Goal: Task Accomplishment & Management: Manage account settings

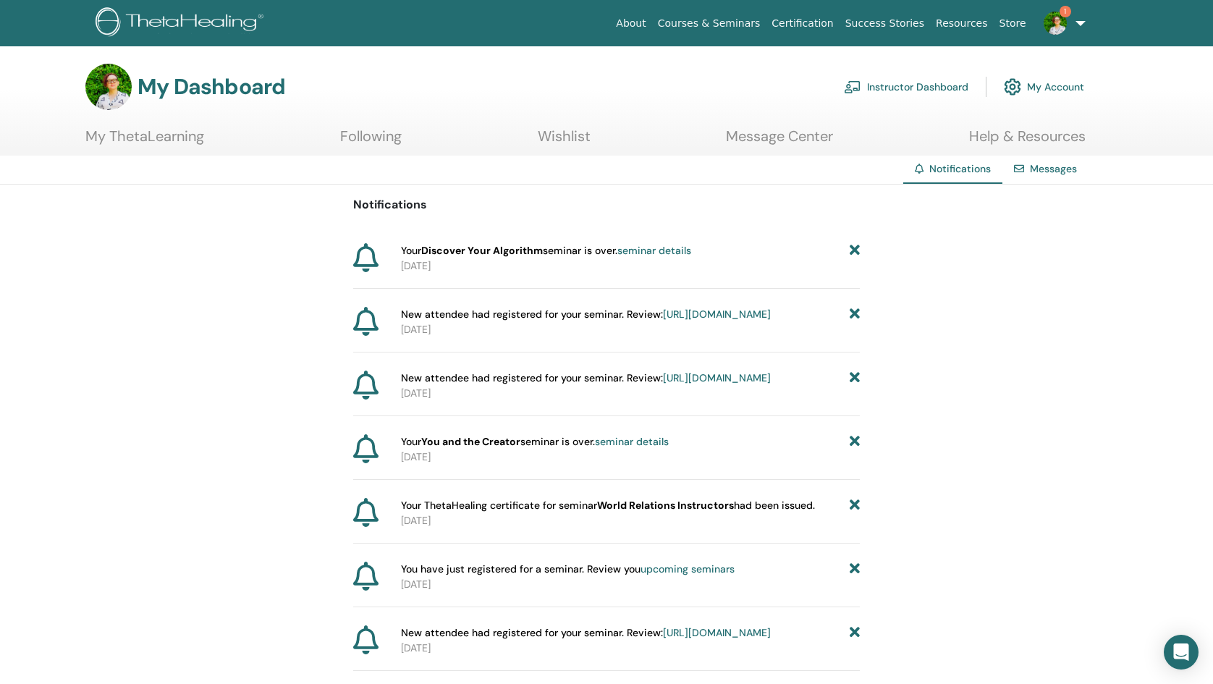
click at [908, 93] on link "Instructor Dashboard" at bounding box center [906, 87] width 125 height 32
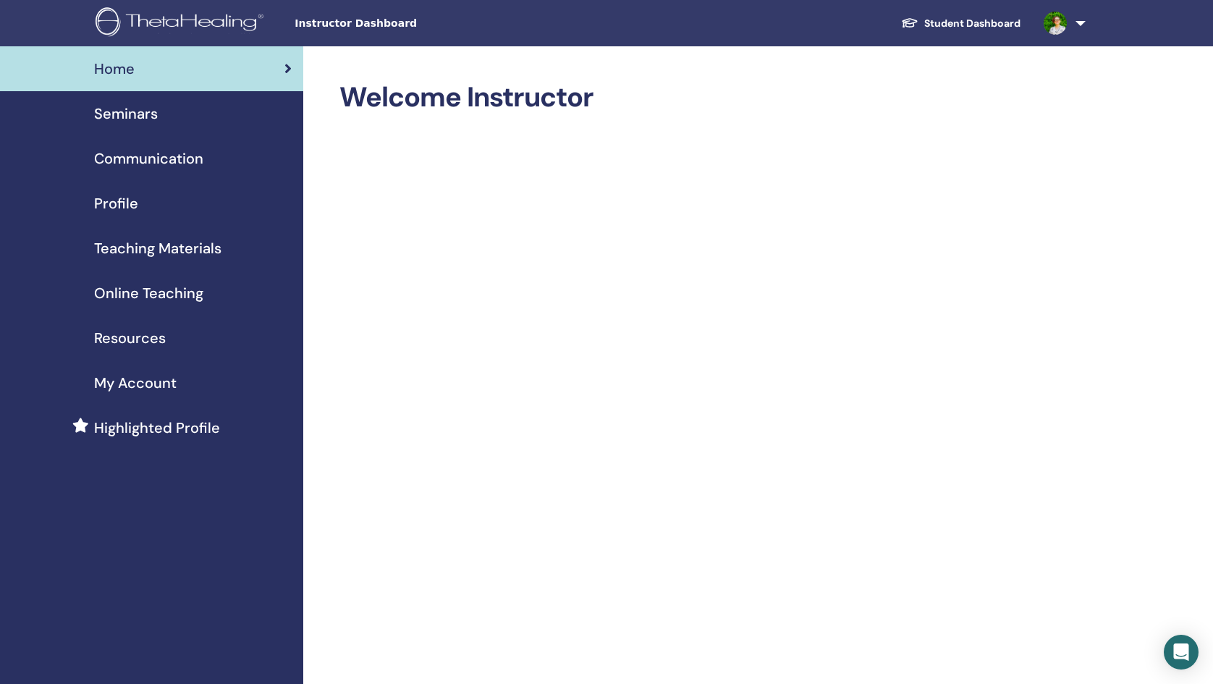
click at [137, 111] on span "Seminars" at bounding box center [126, 114] width 64 height 22
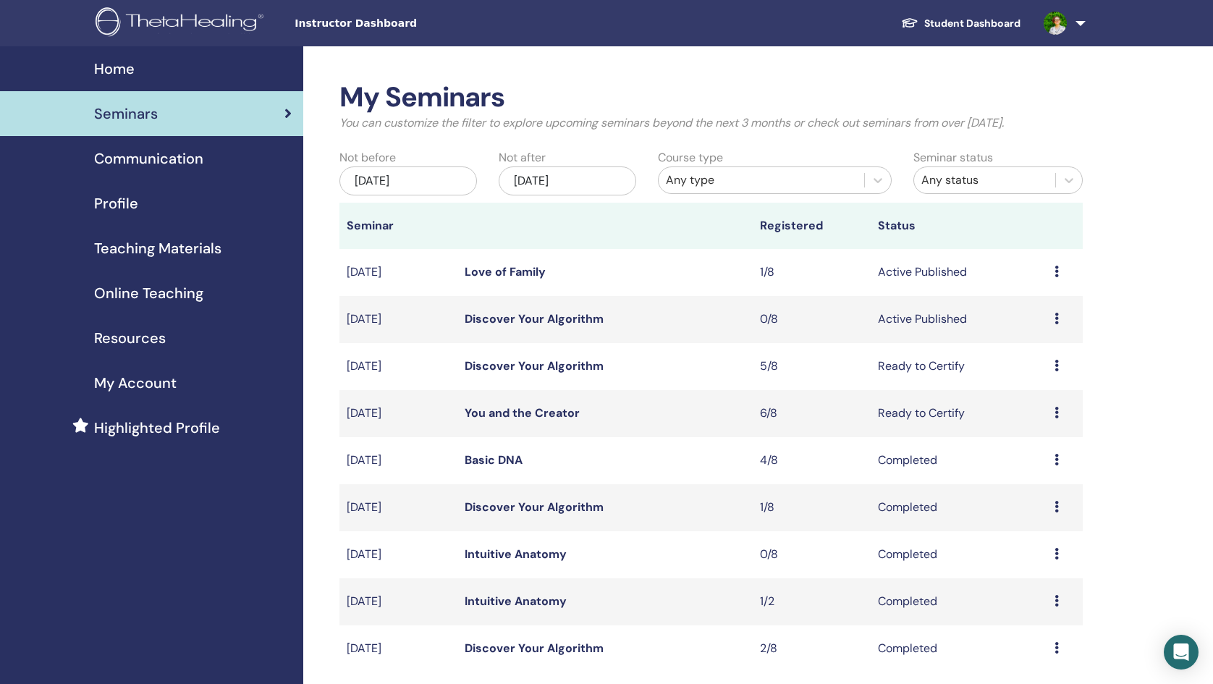
click at [512, 324] on link "Discover Your Algorithm" at bounding box center [534, 318] width 139 height 15
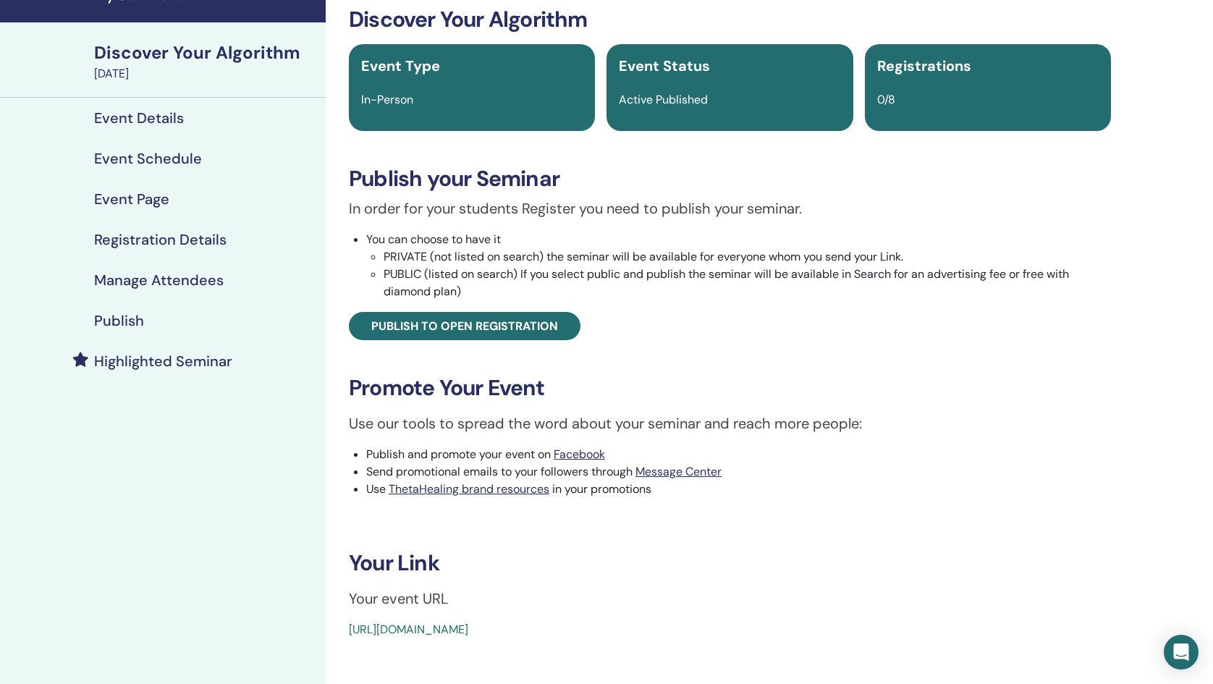
scroll to position [75, 0]
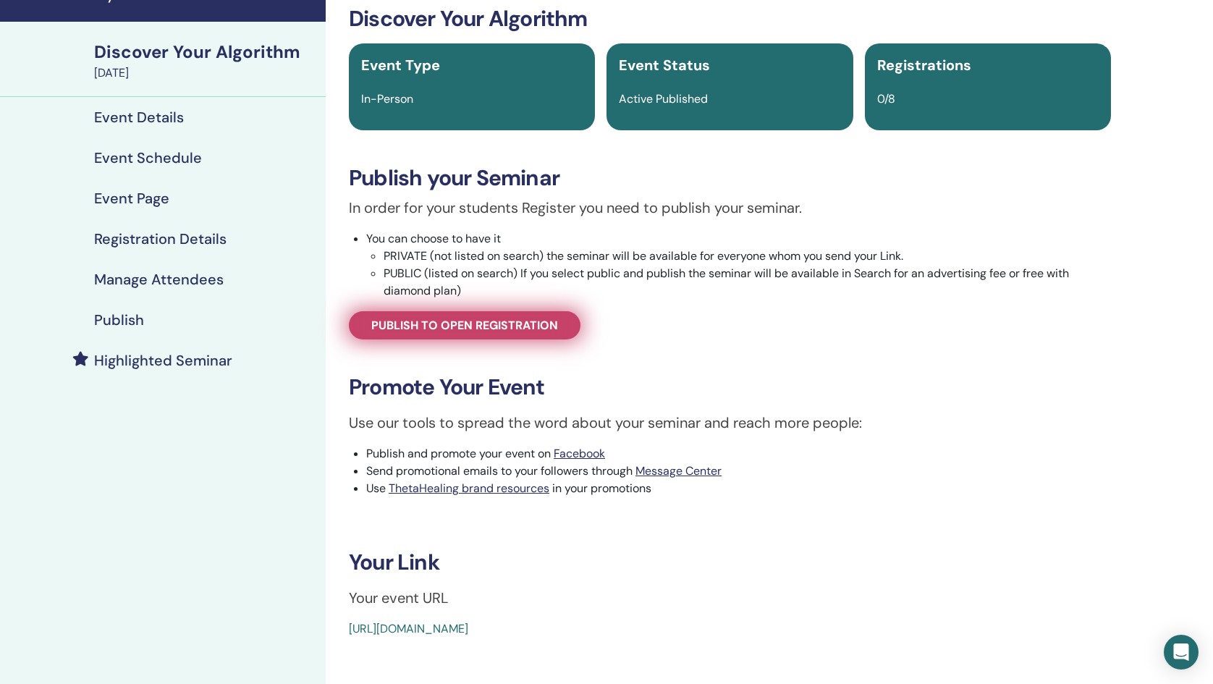
click at [517, 326] on span "Publish to open registration" at bounding box center [464, 325] width 187 height 15
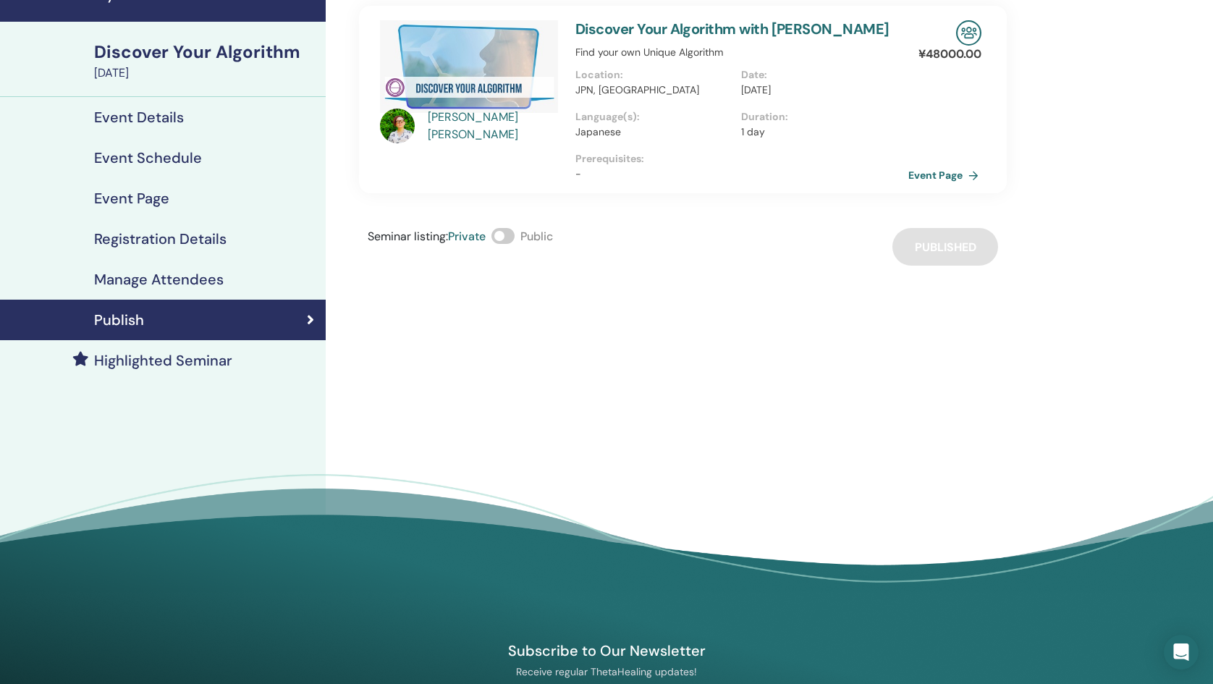
click at [955, 184] on link "Event Page" at bounding box center [946, 175] width 76 height 22
